Goal: Task Accomplishment & Management: Complete application form

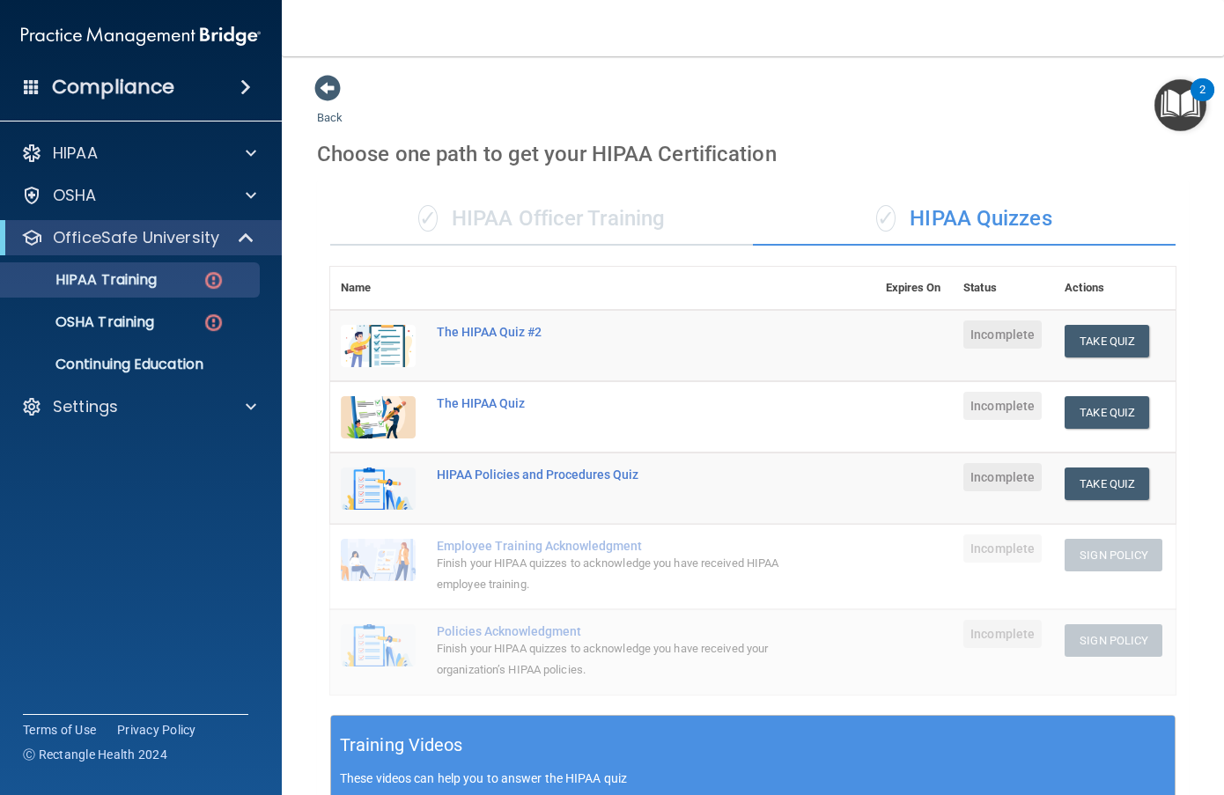
scroll to position [313, 0]
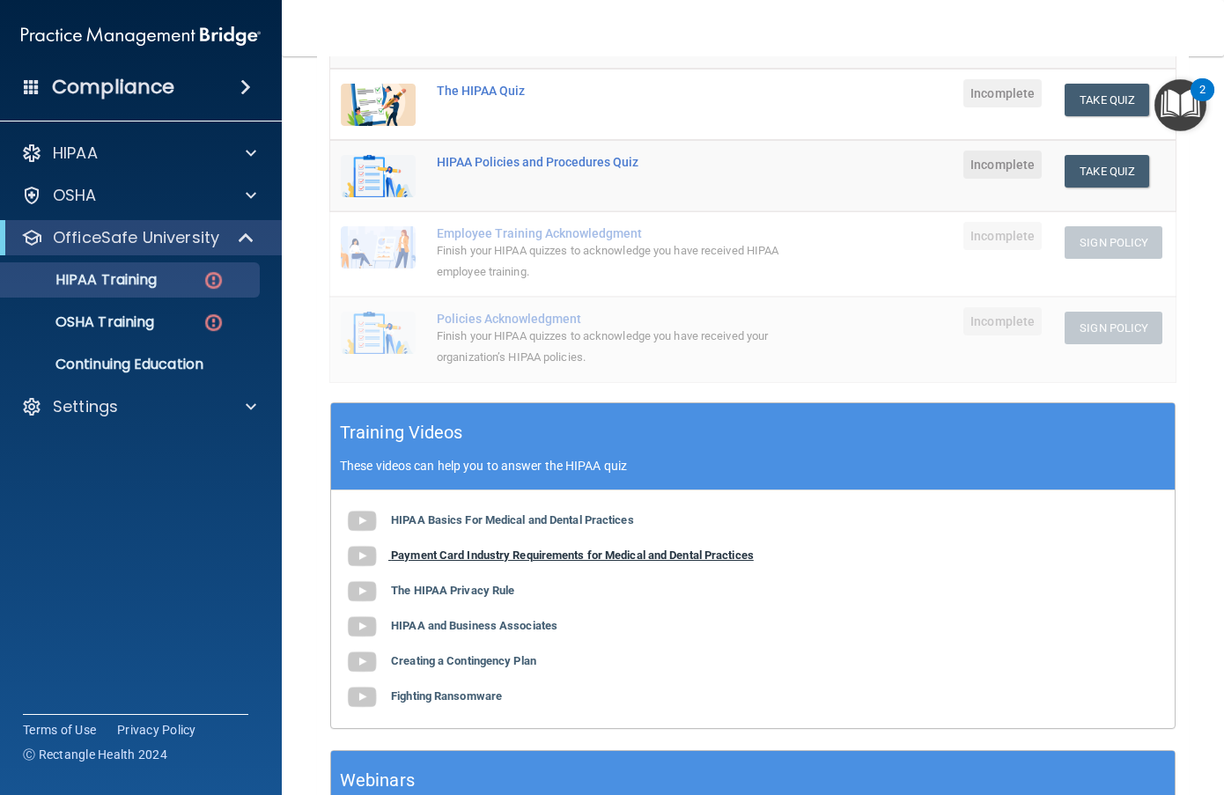
click at [561, 560] on b "Payment Card Industry Requirements for Medical and Dental Practices" at bounding box center [572, 555] width 363 height 13
click at [469, 590] on b "The HIPAA Privacy Rule" at bounding box center [452, 590] width 123 height 13
click at [1108, 98] on button "Take Quiz" at bounding box center [1106, 100] width 85 height 33
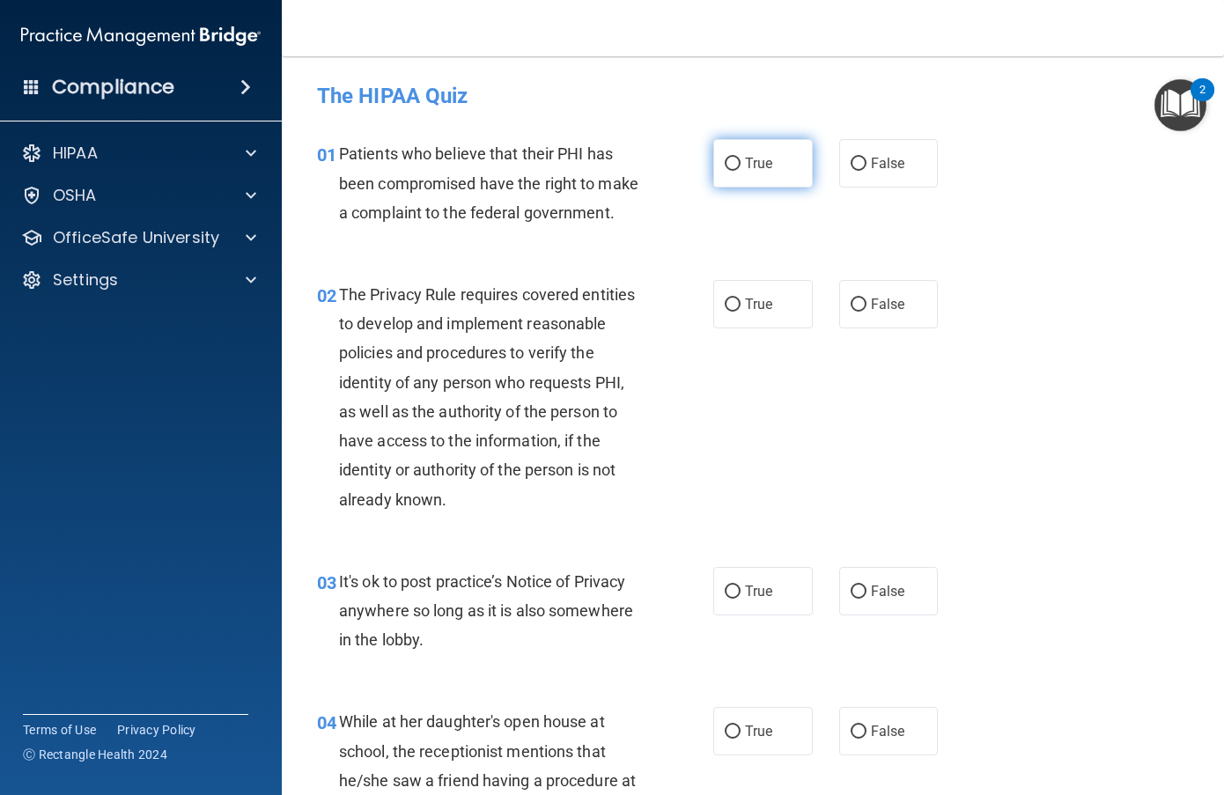
click at [729, 158] on input "True" at bounding box center [733, 164] width 16 height 13
radio input "true"
click at [725, 312] on input "True" at bounding box center [733, 304] width 16 height 13
radio input "true"
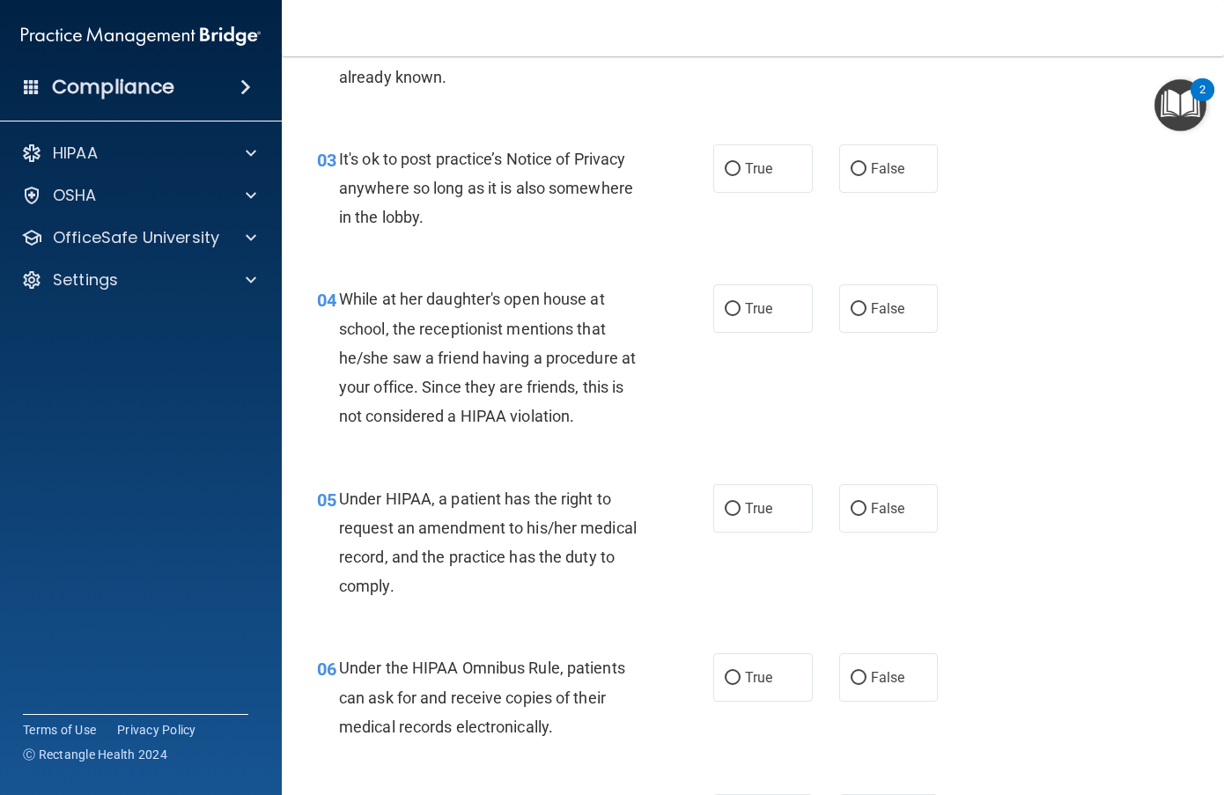
scroll to position [440, 0]
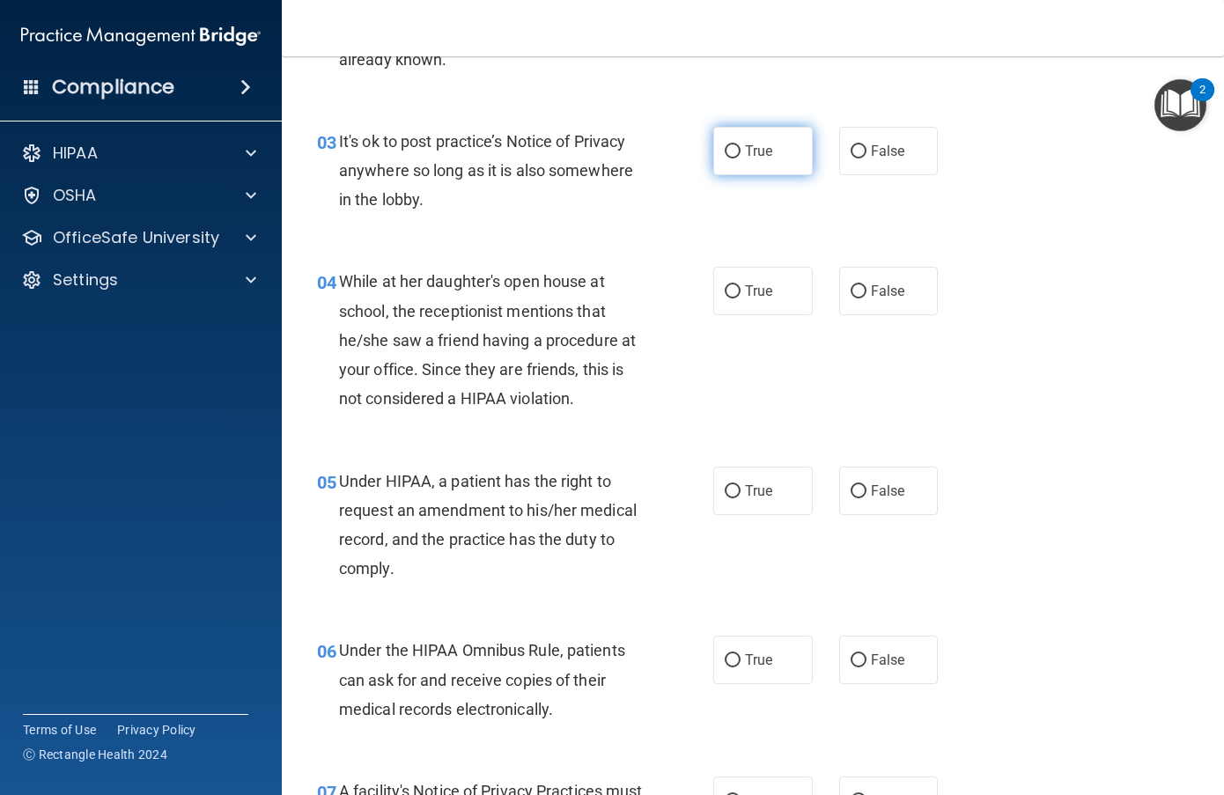
click at [727, 158] on input "True" at bounding box center [733, 151] width 16 height 13
radio input "true"
click at [851, 298] on input "False" at bounding box center [859, 291] width 16 height 13
radio input "true"
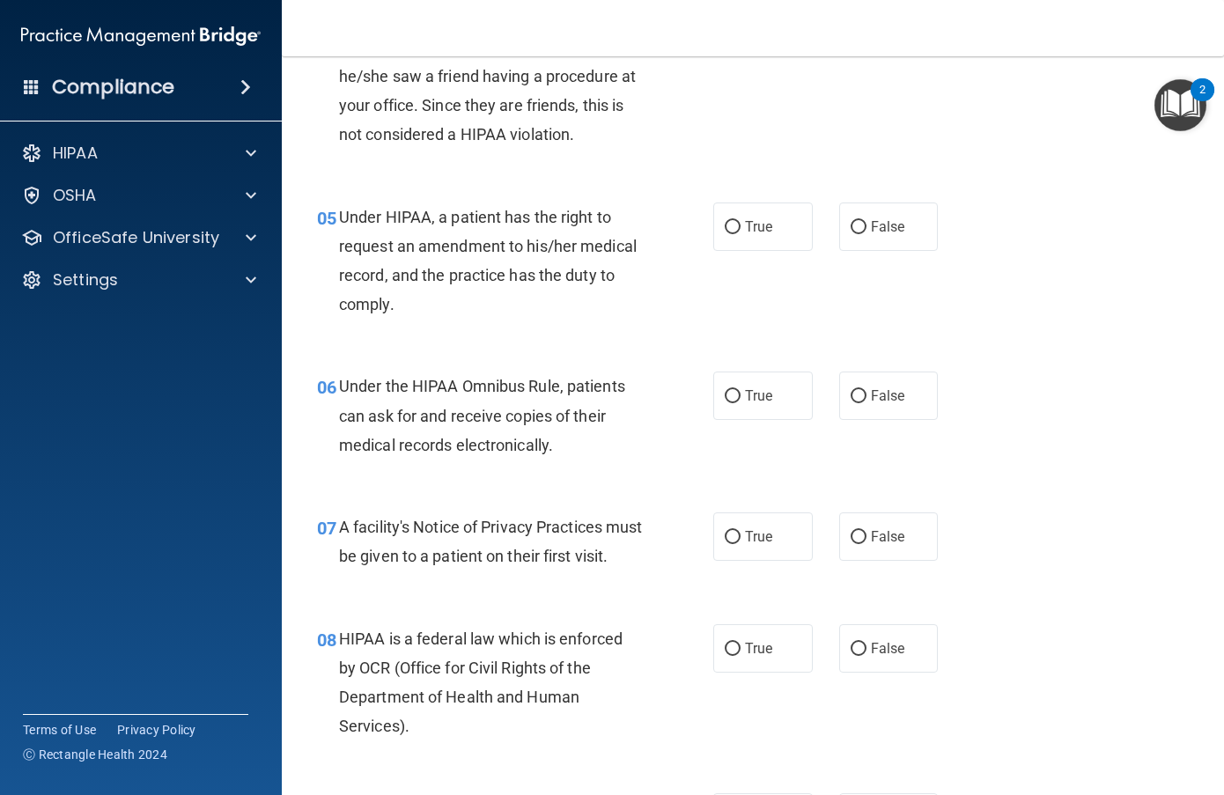
scroll to position [792, 0]
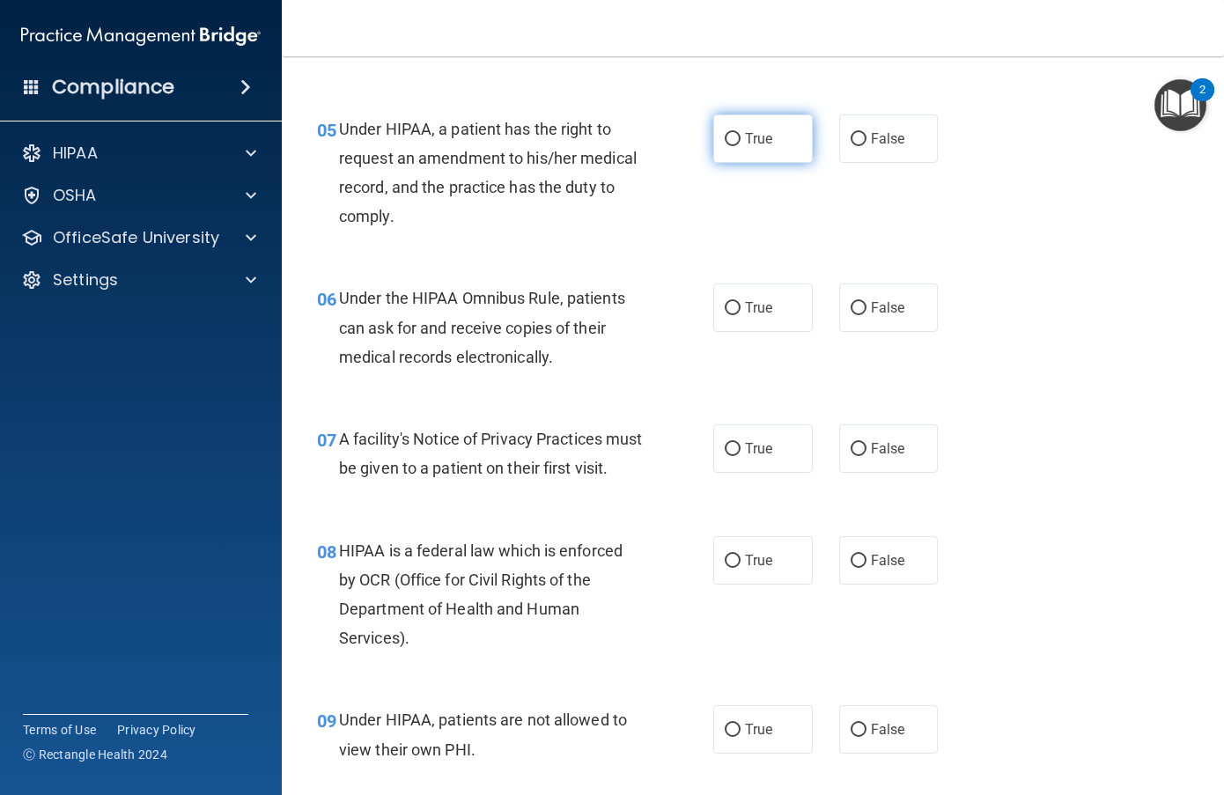
click at [727, 146] on input "True" at bounding box center [733, 139] width 16 height 13
radio input "true"
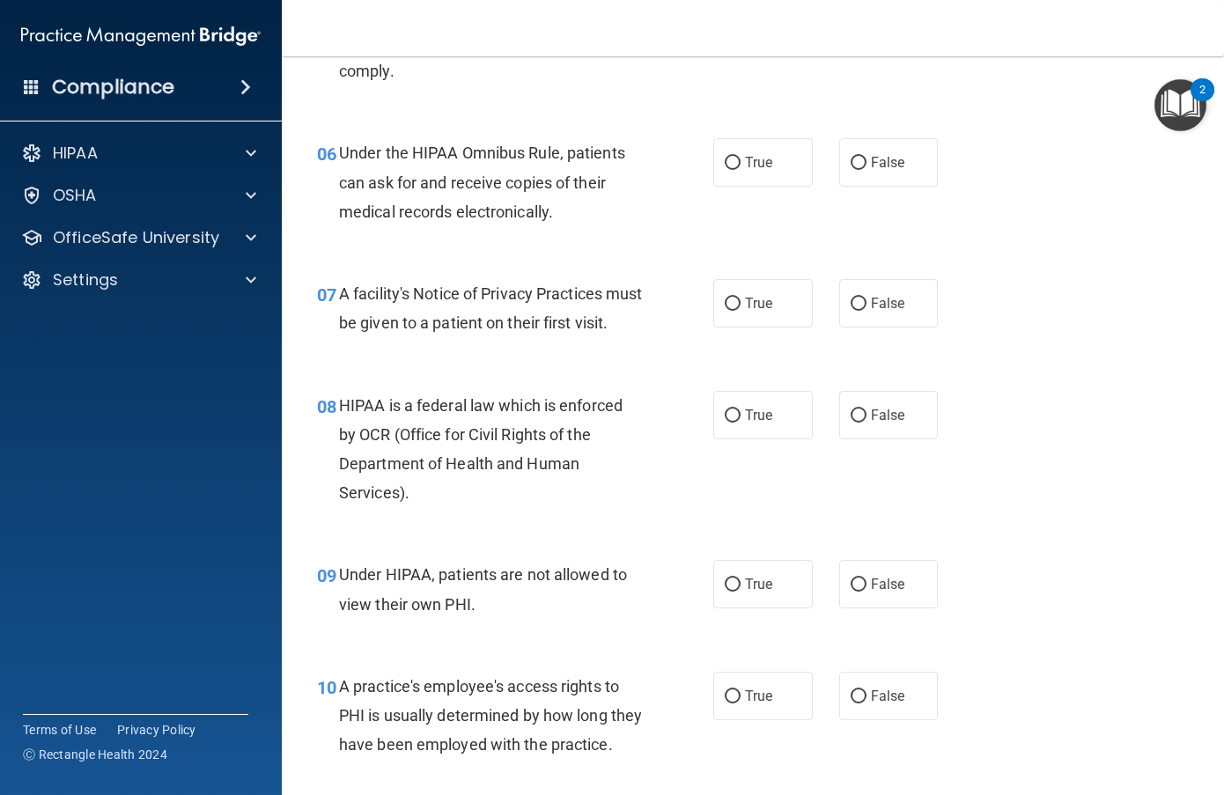
scroll to position [968, 0]
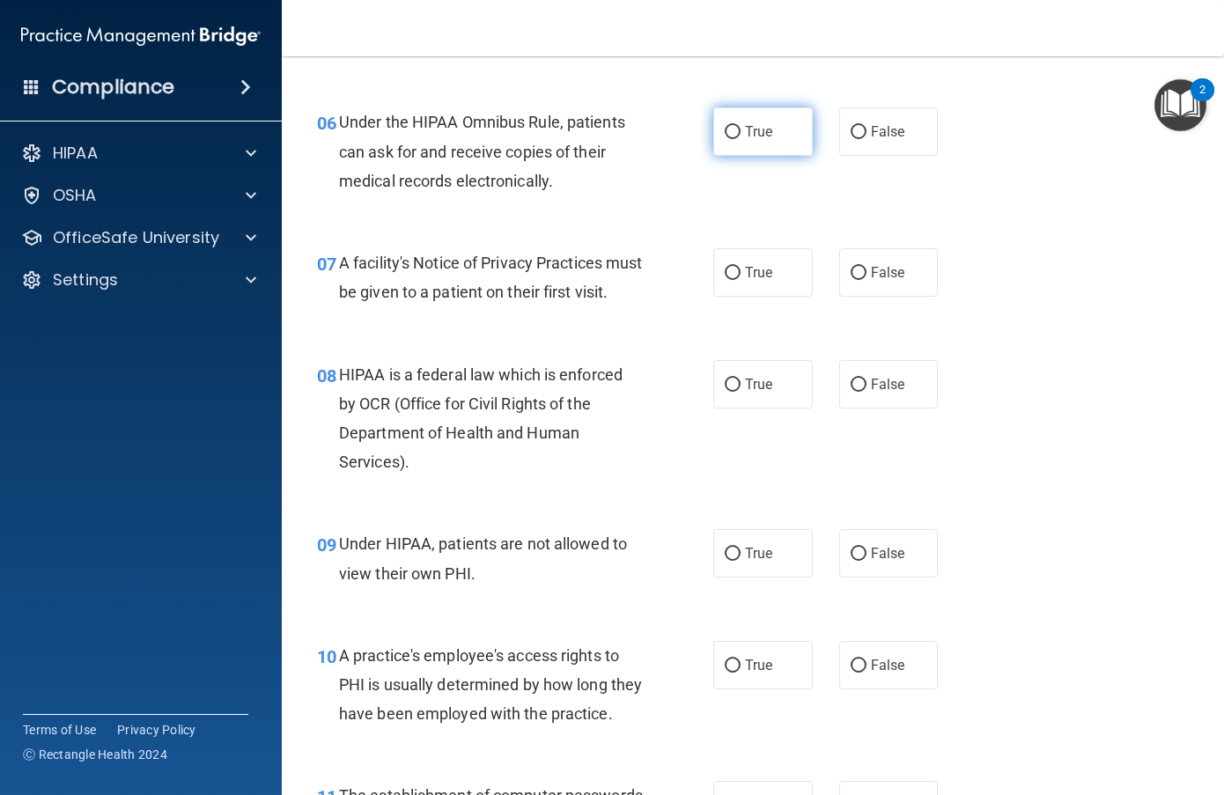
click at [725, 139] on input "True" at bounding box center [733, 132] width 16 height 13
radio input "true"
